Goal: Information Seeking & Learning: Check status

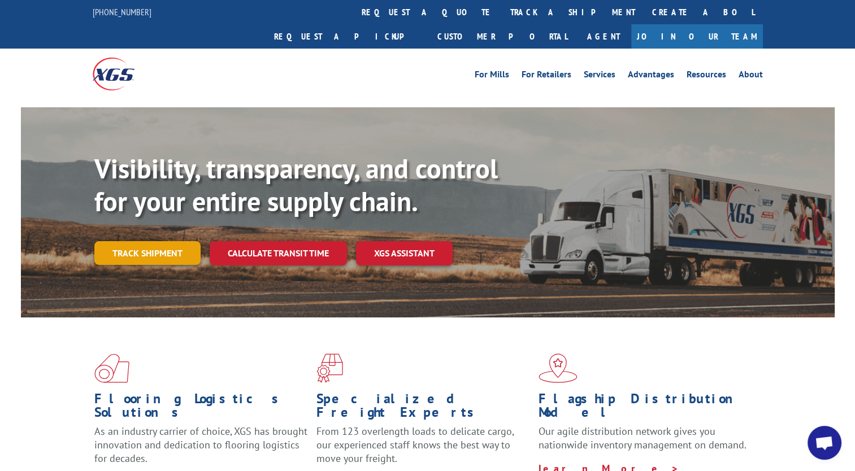
click at [157, 241] on link "Track shipment" at bounding box center [147, 253] width 106 height 24
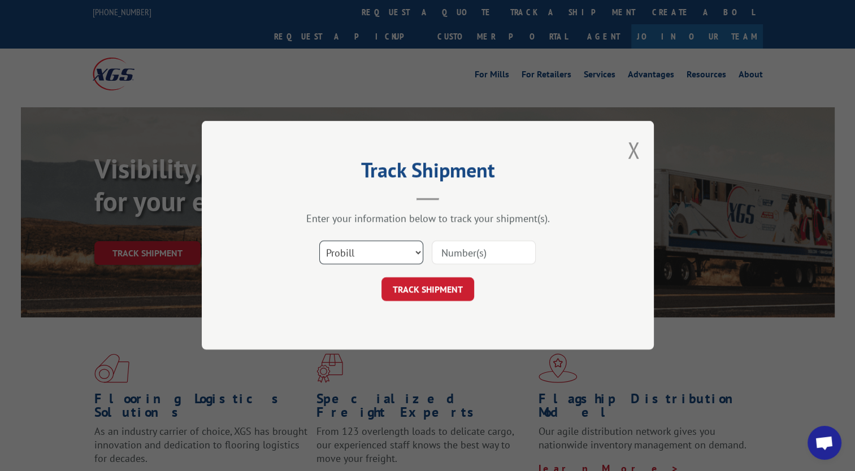
click at [416, 255] on select "Select category... Probill BOL PO" at bounding box center [371, 253] width 104 height 24
select select "bol"
click at [319, 241] on select "Select category... Probill BOL PO" at bounding box center [371, 253] width 104 height 24
click at [481, 257] on input at bounding box center [484, 253] width 104 height 24
type input "5991579"
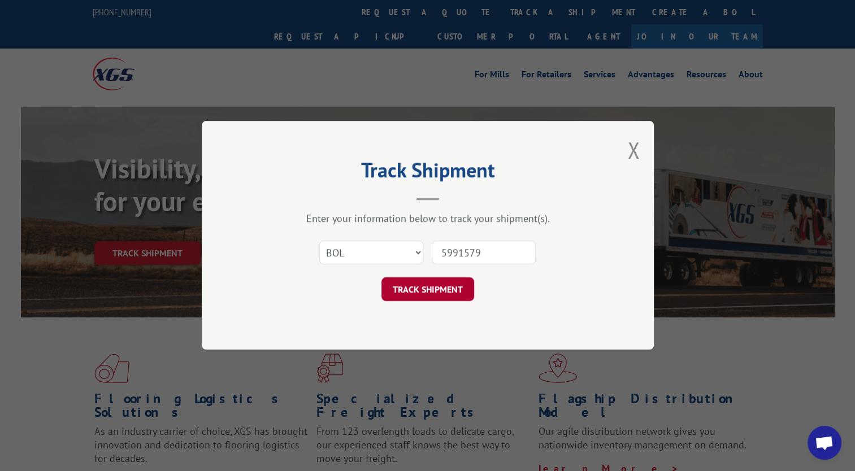
click at [434, 290] on button "TRACK SHIPMENT" at bounding box center [427, 290] width 93 height 24
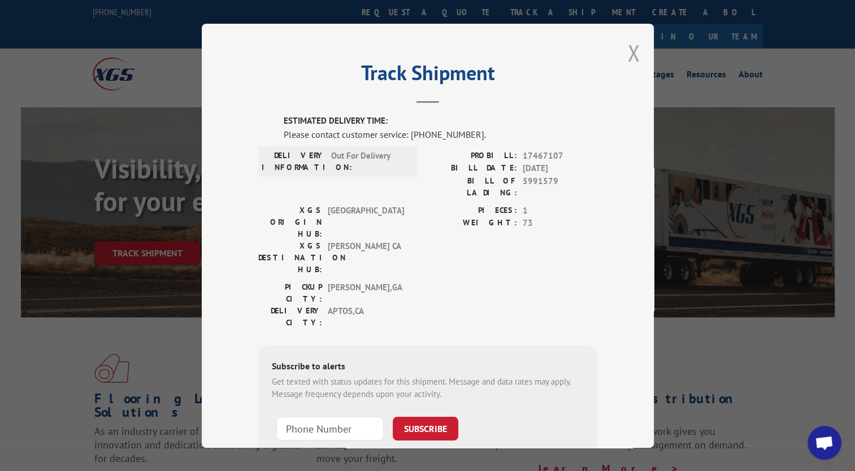
click at [632, 58] on button "Close modal" at bounding box center [633, 53] width 12 height 30
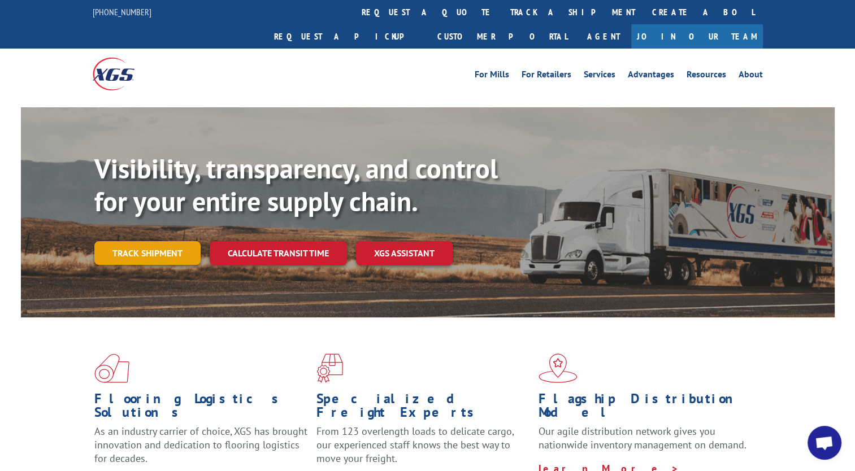
click at [149, 241] on link "Track shipment" at bounding box center [147, 253] width 106 height 24
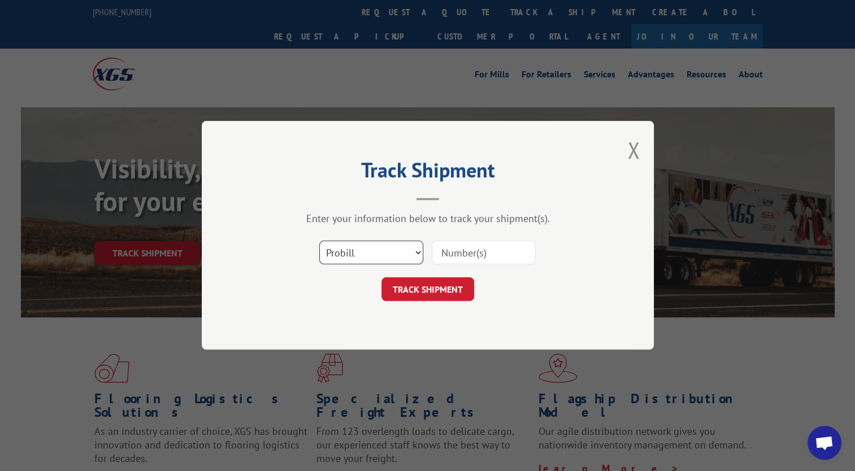
click at [419, 247] on select "Select category... Probill BOL PO" at bounding box center [371, 253] width 104 height 24
select select "bol"
click at [319, 241] on select "Select category... Probill BOL PO" at bounding box center [371, 253] width 104 height 24
click at [493, 255] on input at bounding box center [484, 253] width 104 height 24
type input "5991579"
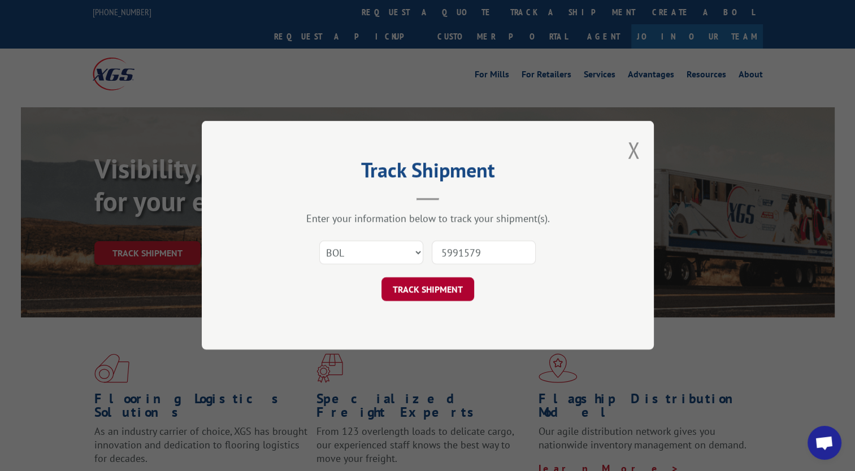
click at [450, 290] on button "TRACK SHIPMENT" at bounding box center [427, 290] width 93 height 24
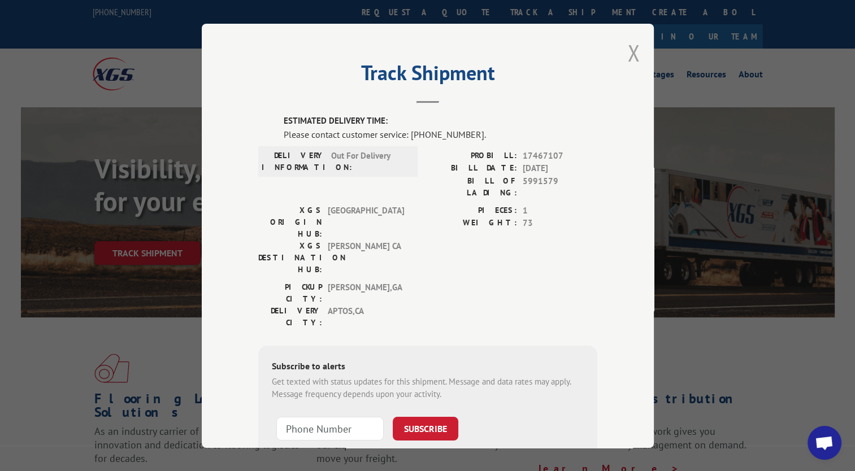
click at [627, 60] on button "Close modal" at bounding box center [633, 53] width 12 height 30
